Goal: Task Accomplishment & Management: Complete application form

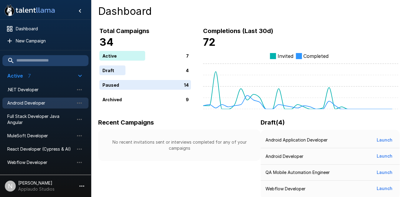
click at [42, 105] on span "Android Developer" at bounding box center [40, 103] width 67 height 6
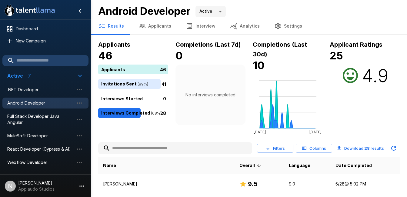
click at [196, 20] on button "Interview" at bounding box center [200, 26] width 44 height 17
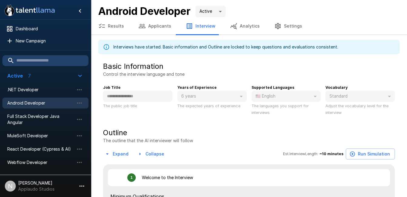
type textarea "*"
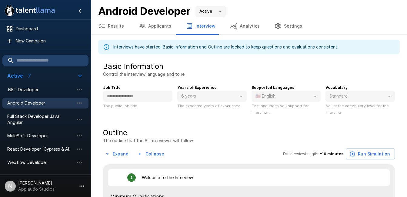
type textarea "*"
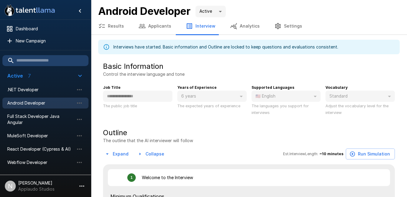
type textarea "*"
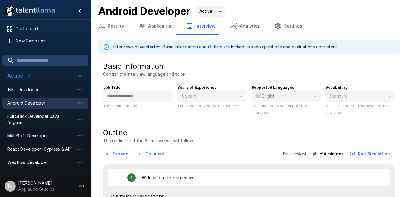
type textarea "*"
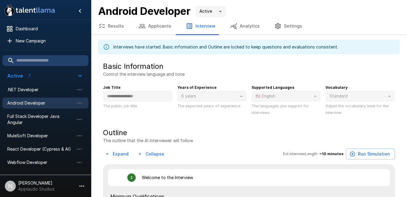
type textarea "*"
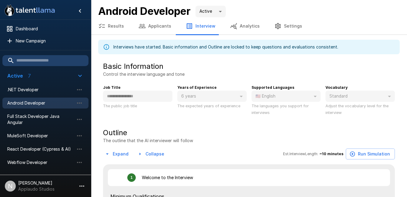
type textarea "*"
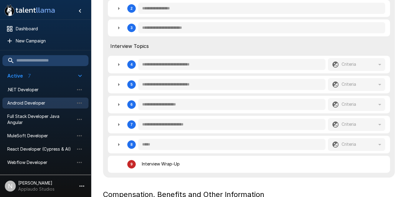
scroll to position [213, 0]
click at [118, 9] on icon "button" at bounding box center [119, 8] width 2 height 3
type textarea "*"
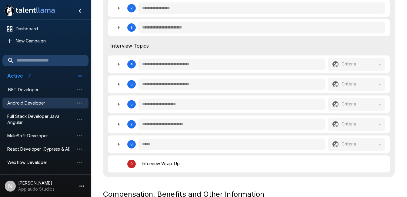
type textarea "*"
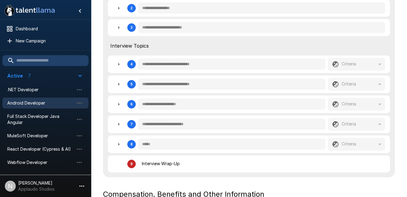
type textarea "*"
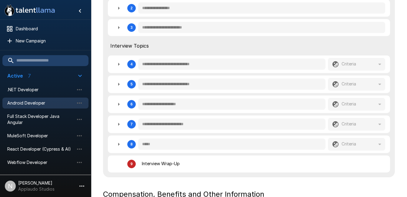
type textarea "*"
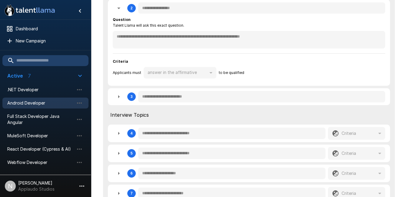
click at [115, 97] on button "button" at bounding box center [119, 97] width 12 height 12
type textarea "*"
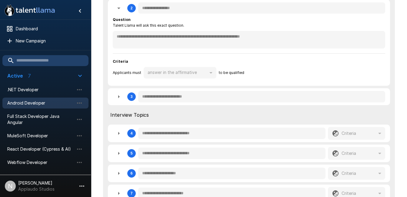
type textarea "*"
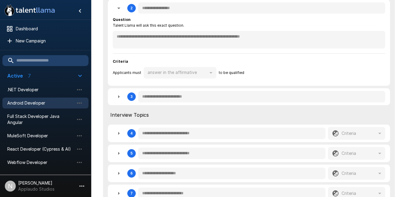
type textarea "*"
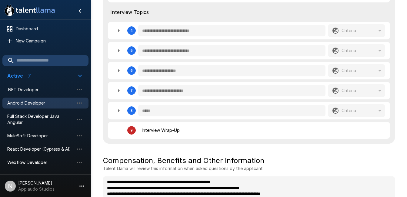
scroll to position [385, 0]
click at [117, 31] on icon "button" at bounding box center [118, 30] width 7 height 7
type textarea "*"
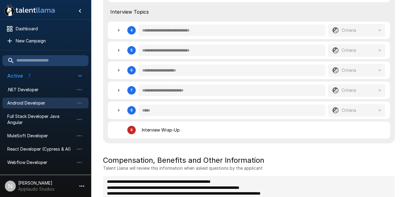
type textarea "*"
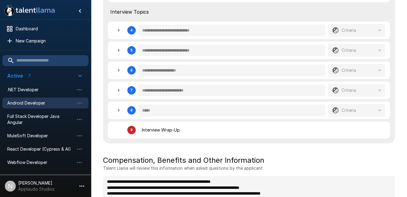
type textarea "*"
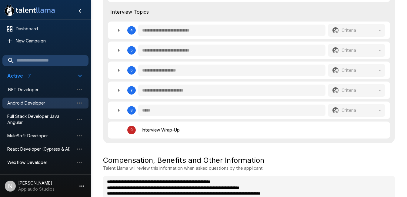
type textarea "*"
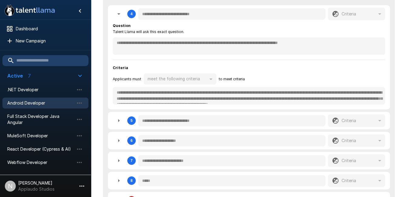
scroll to position [401, 0]
click at [118, 122] on icon "button" at bounding box center [119, 120] width 2 height 3
type textarea "*"
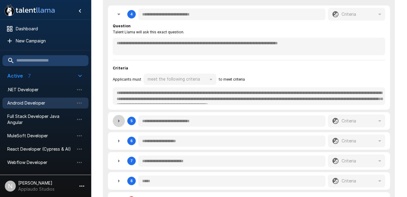
type textarea "*"
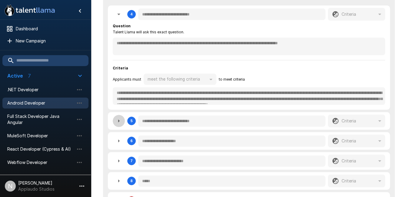
type textarea "*"
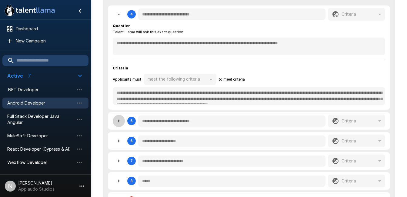
type textarea "*"
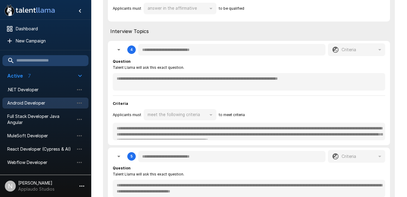
scroll to position [367, 0]
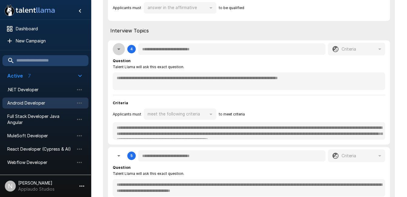
click at [118, 47] on icon "button" at bounding box center [118, 48] width 7 height 7
type textarea "*"
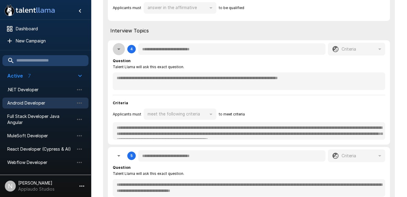
type textarea "*"
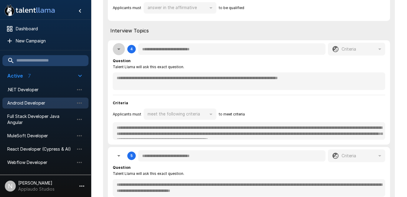
type textarea "*"
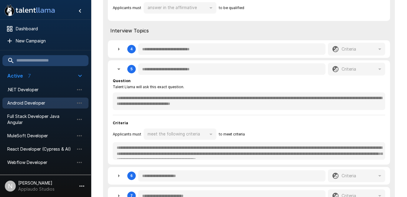
click at [119, 69] on icon "button" at bounding box center [118, 68] width 7 height 7
type textarea "*"
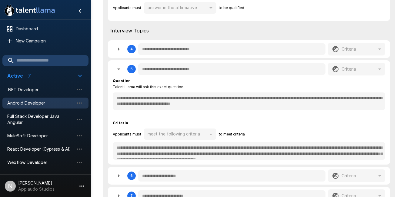
type textarea "*"
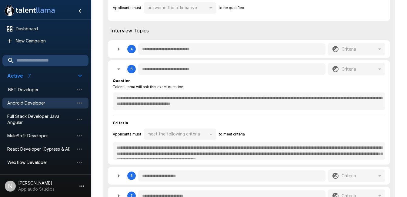
type textarea "*"
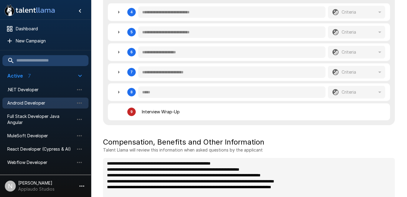
scroll to position [404, 0]
click at [121, 55] on icon "button" at bounding box center [118, 51] width 7 height 7
type textarea "*"
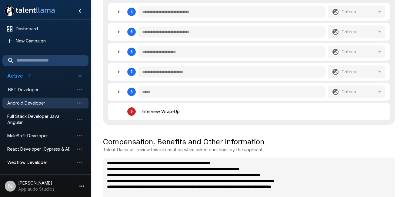
type textarea "*"
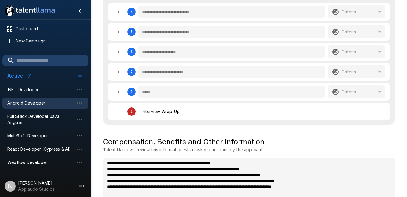
type textarea "*"
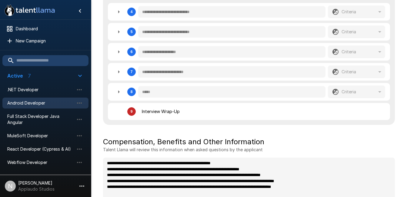
type textarea "*"
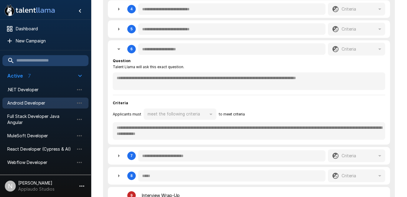
scroll to position [407, 0]
click at [118, 49] on icon "button" at bounding box center [118, 48] width 7 height 7
type textarea "*"
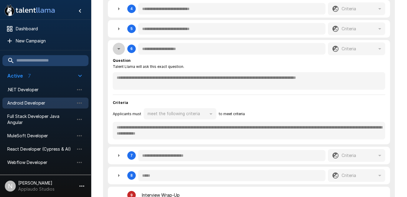
type textarea "*"
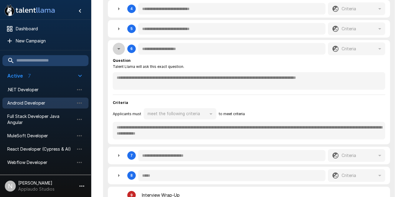
type textarea "*"
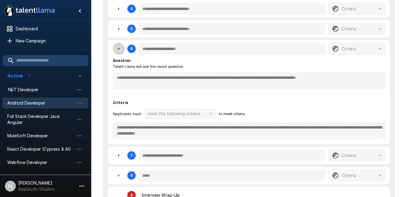
type textarea "*"
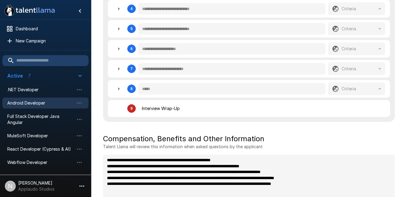
click at [118, 90] on icon "button" at bounding box center [119, 88] width 2 height 3
type textarea "*"
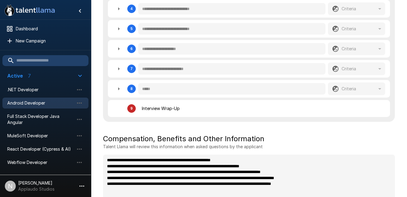
type textarea "*"
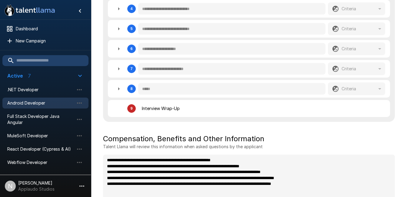
type textarea "*"
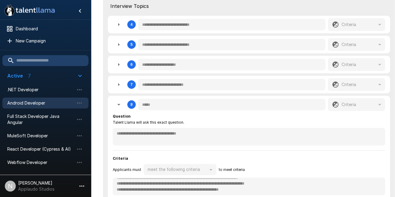
scroll to position [391, 0]
click at [118, 65] on icon "button" at bounding box center [119, 64] width 2 height 3
type textarea "*"
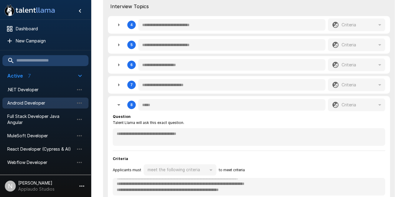
type textarea "*"
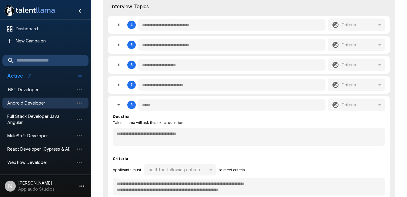
type textarea "*"
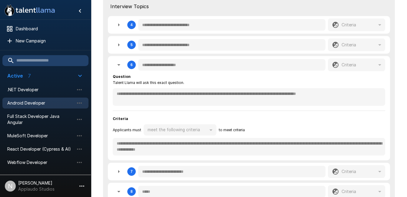
type textarea "*"
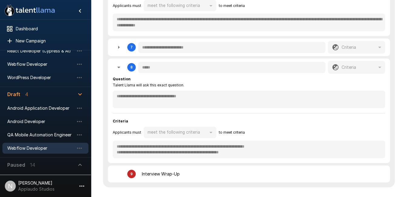
scroll to position [517, 0]
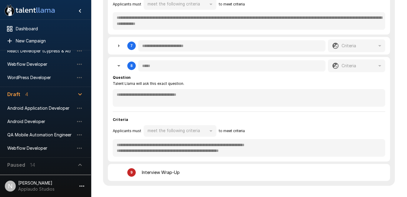
click at [35, 167] on span "Paused 14" at bounding box center [41, 164] width 69 height 7
click at [25, 163] on p "Paused" at bounding box center [16, 164] width 18 height 7
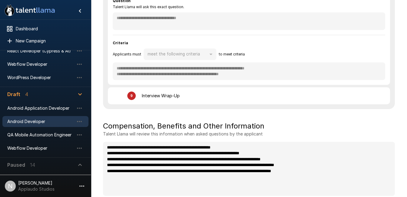
scroll to position [598, 0]
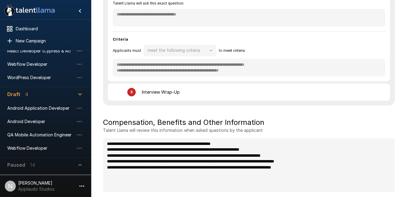
click at [79, 164] on icon "button" at bounding box center [79, 164] width 7 height 7
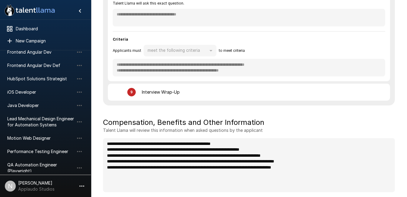
scroll to position [239, 0]
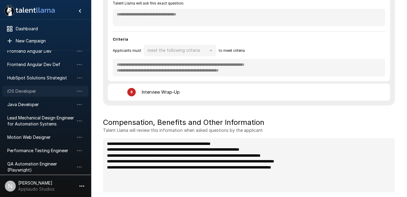
click at [28, 87] on div "iOS Developer" at bounding box center [45, 91] width 86 height 11
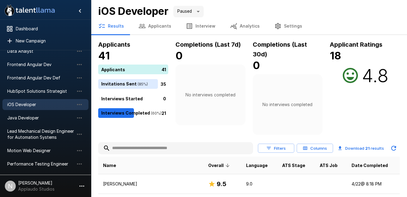
click at [197, 27] on button "Interview" at bounding box center [200, 26] width 44 height 17
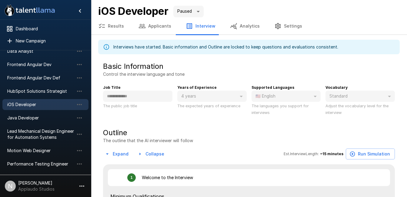
type textarea "*"
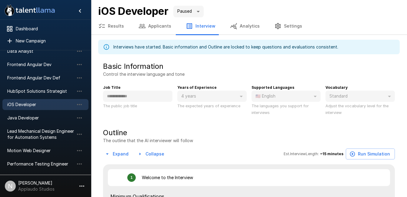
type textarea "*"
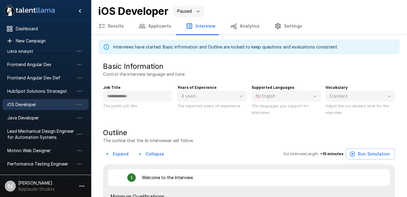
type textarea "*"
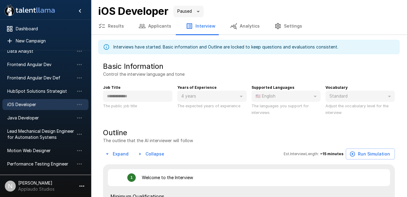
type textarea "*"
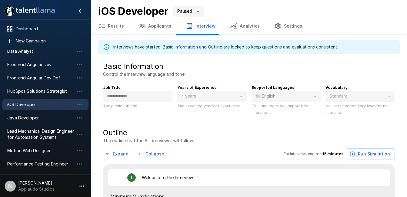
type textarea "*"
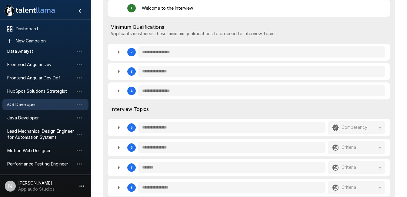
scroll to position [174, 0]
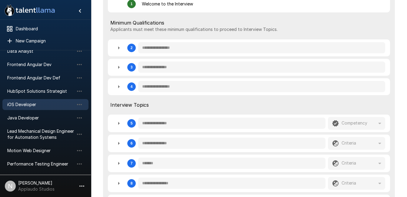
click at [117, 50] on icon "button" at bounding box center [118, 47] width 7 height 7
type textarea "*"
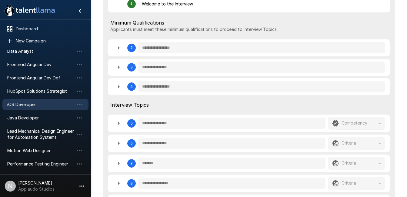
type textarea "*"
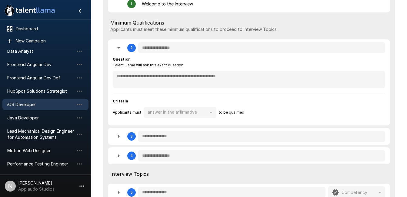
click at [118, 137] on icon "button" at bounding box center [119, 136] width 2 height 3
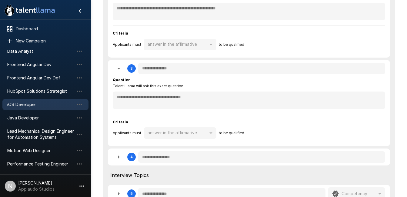
scroll to position [242, 0]
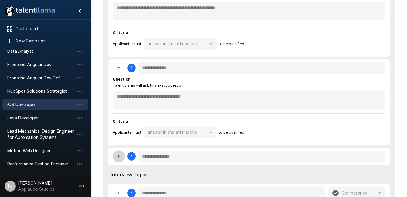
click at [117, 156] on icon "button" at bounding box center [118, 156] width 7 height 7
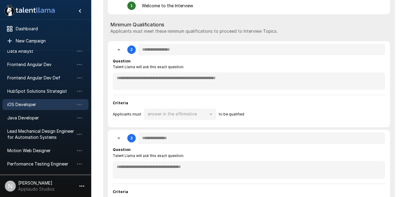
scroll to position [165, 0]
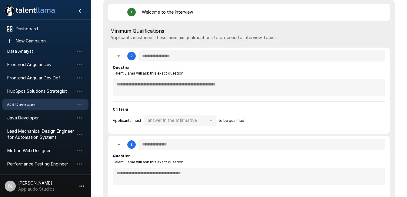
click at [118, 58] on icon "button" at bounding box center [118, 55] width 7 height 7
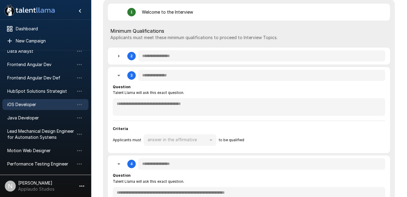
click at [119, 76] on icon "button" at bounding box center [118, 76] width 3 height 2
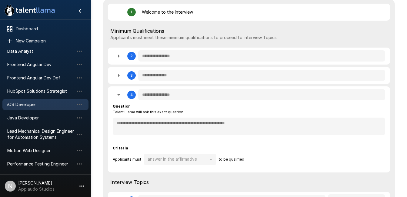
click at [120, 98] on icon "button" at bounding box center [118, 94] width 7 height 7
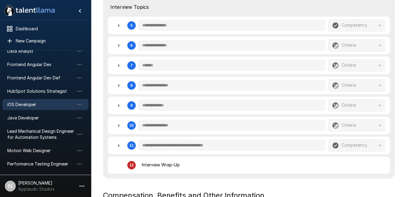
scroll to position [272, 0]
click at [120, 87] on icon "button" at bounding box center [118, 84] width 7 height 7
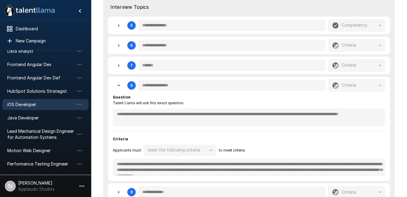
scroll to position [271, 0]
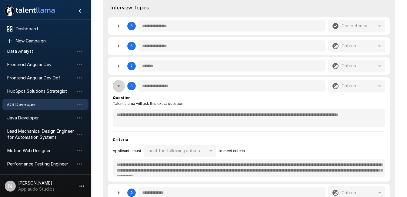
click at [119, 85] on icon "button" at bounding box center [118, 85] width 7 height 7
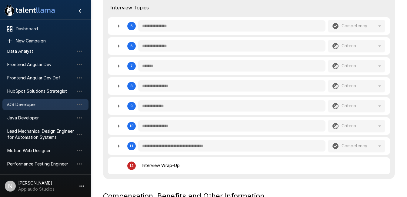
click at [118, 26] on icon "button" at bounding box center [118, 25] width 7 height 7
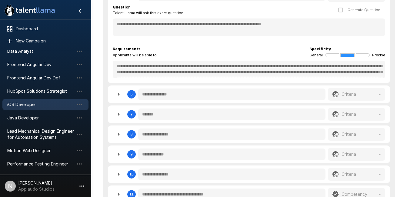
scroll to position [303, 0]
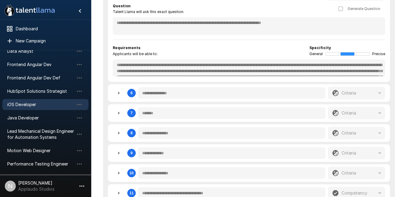
click at [118, 114] on icon "button" at bounding box center [119, 112] width 2 height 3
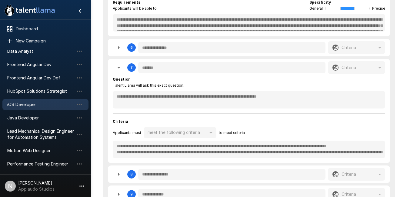
scroll to position [349, 0]
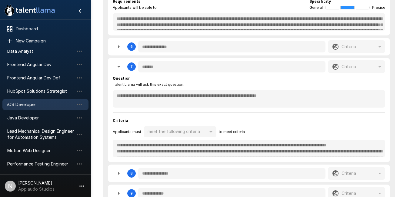
click at [116, 69] on icon "button" at bounding box center [118, 66] width 7 height 7
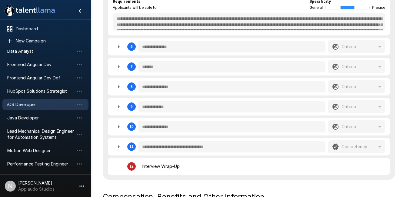
click at [119, 108] on icon "button" at bounding box center [118, 106] width 7 height 7
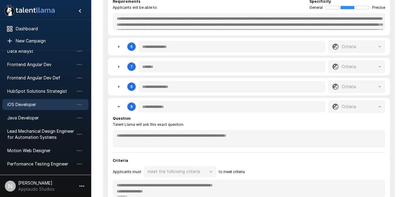
click at [119, 107] on icon "button" at bounding box center [118, 107] width 3 height 2
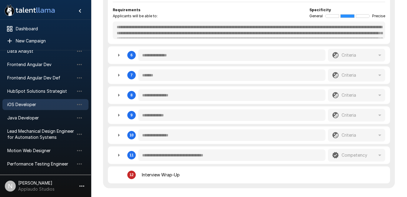
scroll to position [269, 0]
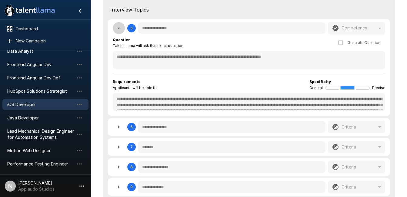
click at [119, 28] on icon "button" at bounding box center [118, 29] width 3 height 2
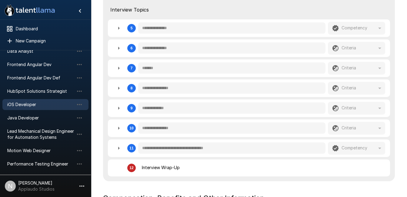
click at [117, 89] on icon "button" at bounding box center [118, 88] width 7 height 7
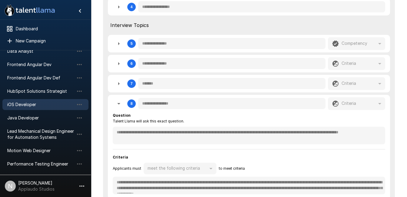
scroll to position [253, 0]
click at [121, 64] on icon "button" at bounding box center [118, 63] width 7 height 7
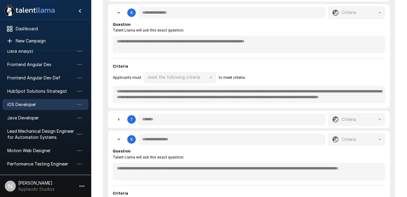
scroll to position [287, 0]
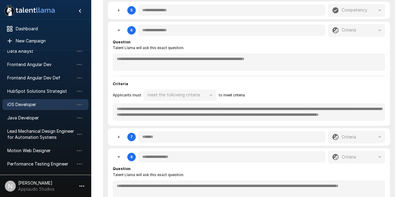
click at [120, 31] on icon "button" at bounding box center [118, 30] width 7 height 7
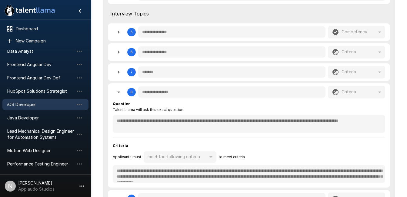
scroll to position [264, 0]
click at [121, 93] on icon "button" at bounding box center [118, 92] width 7 height 7
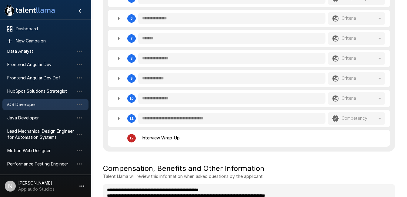
scroll to position [303, 0]
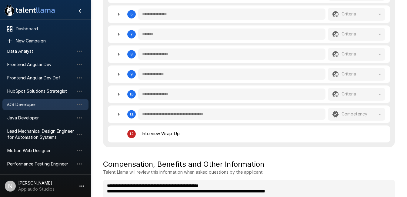
click at [118, 96] on icon "button" at bounding box center [118, 94] width 7 height 7
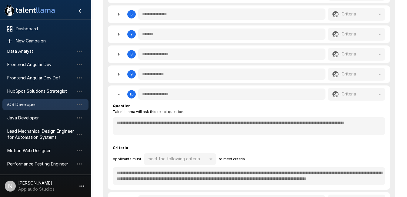
click at [118, 96] on icon "button" at bounding box center [118, 94] width 7 height 7
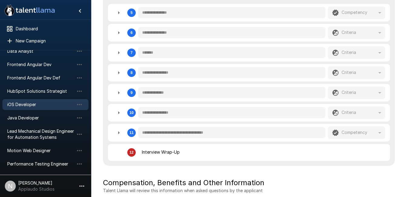
scroll to position [278, 0]
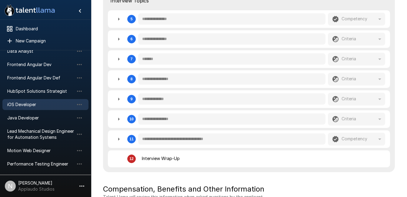
click at [117, 121] on icon "button" at bounding box center [118, 118] width 7 height 7
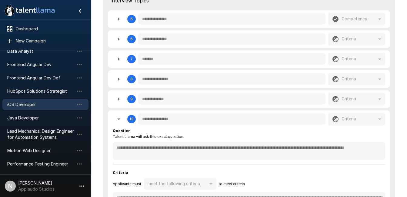
click at [124, 19] on button "button" at bounding box center [119, 19] width 12 height 12
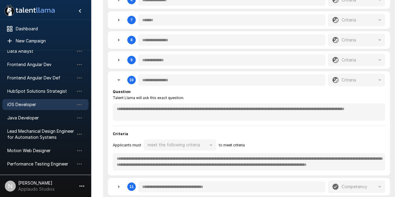
scroll to position [396, 0]
